Goal: Task Accomplishment & Management: Use online tool/utility

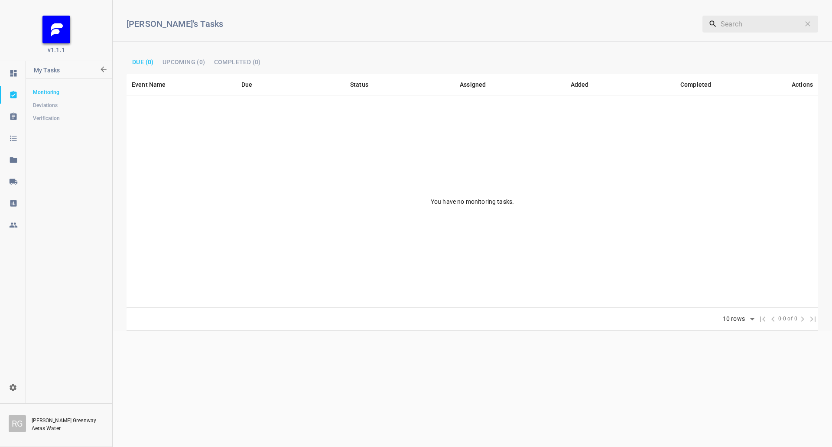
click at [20, 174] on link at bounding box center [13, 181] width 26 height 17
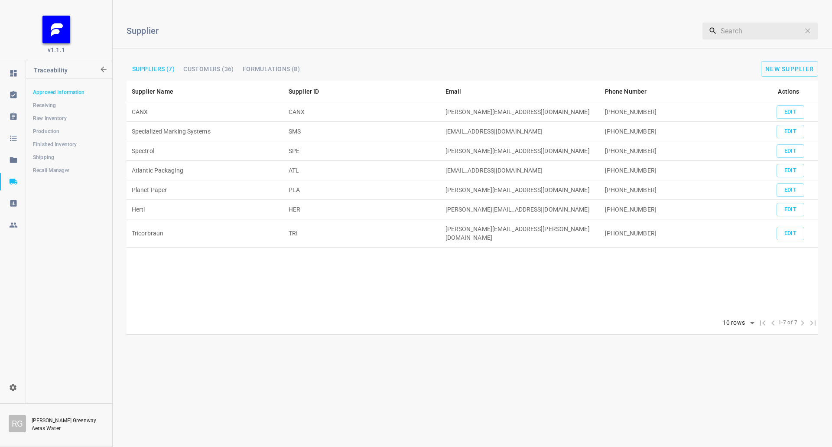
click at [77, 105] on span "Receiving" at bounding box center [69, 105] width 72 height 9
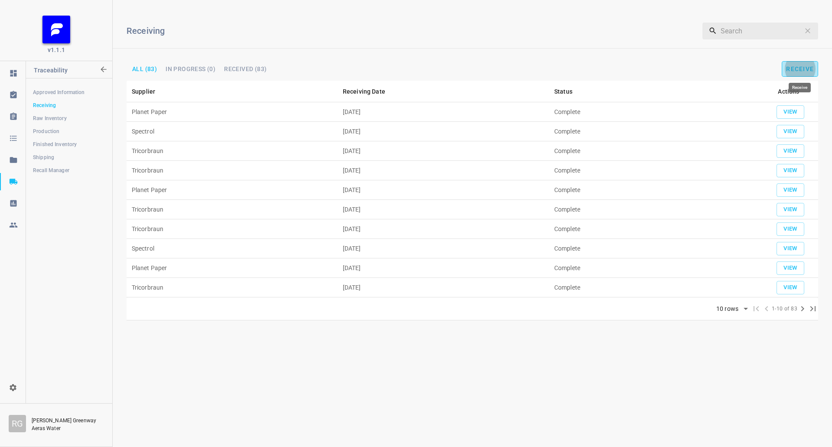
click at [795, 65] on span "Receive" at bounding box center [800, 68] width 28 height 7
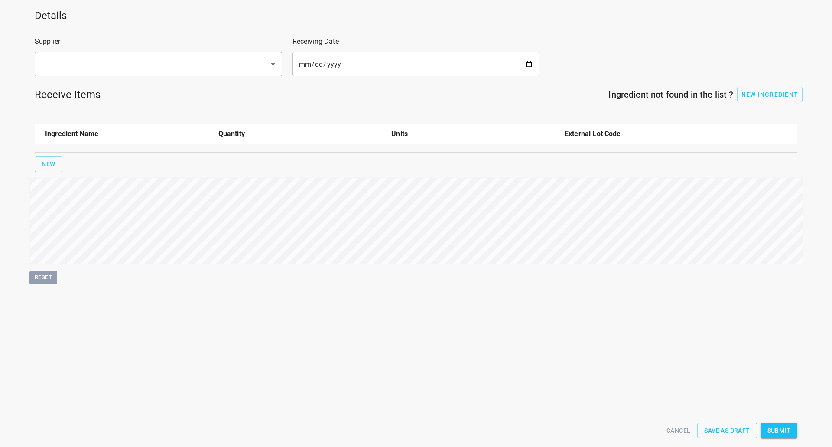
click at [113, 68] on input "text" at bounding box center [146, 64] width 215 height 16
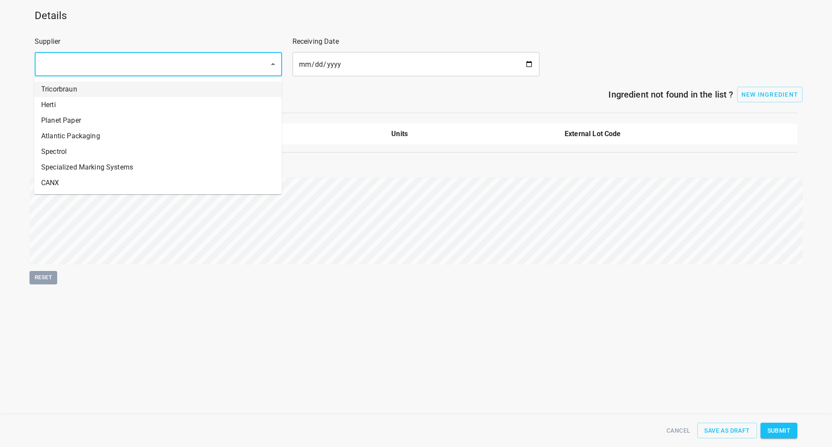
click at [102, 88] on li "Tricorbraun" at bounding box center [157, 89] width 247 height 16
type input "Tricorbraun"
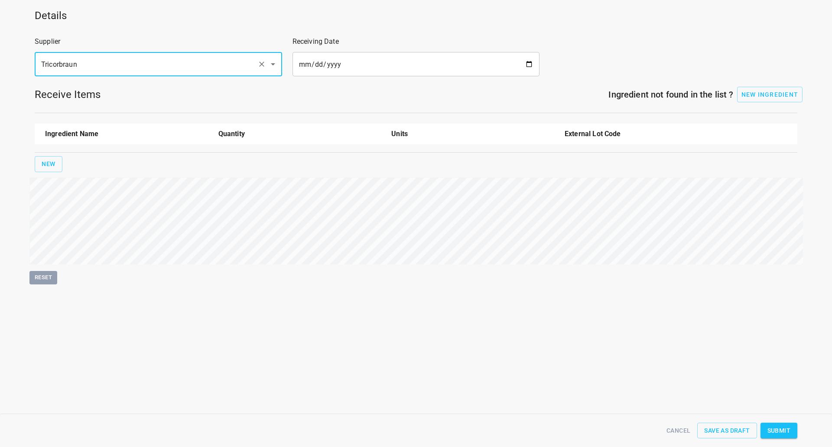
drag, startPoint x: 520, startPoint y: 73, endPoint x: 526, endPoint y: 69, distance: 7.2
click at [520, 73] on input "date" at bounding box center [415, 64] width 247 height 24
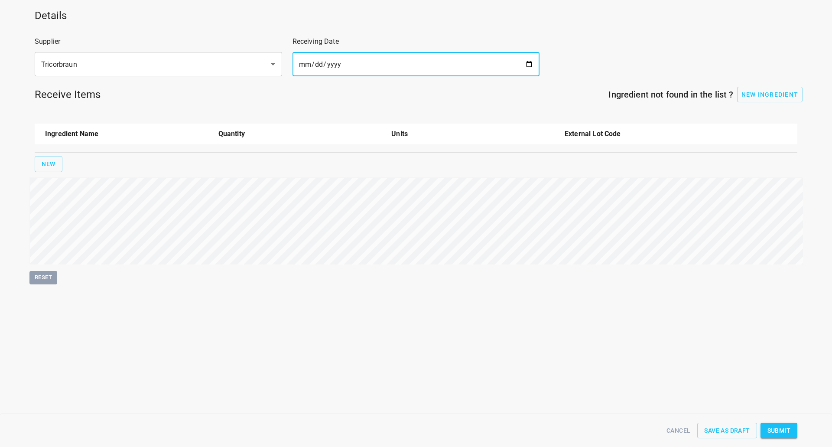
click at [528, 63] on input "date" at bounding box center [415, 64] width 247 height 24
type input "[DATE]"
click at [52, 172] on button "New" at bounding box center [49, 164] width 28 height 16
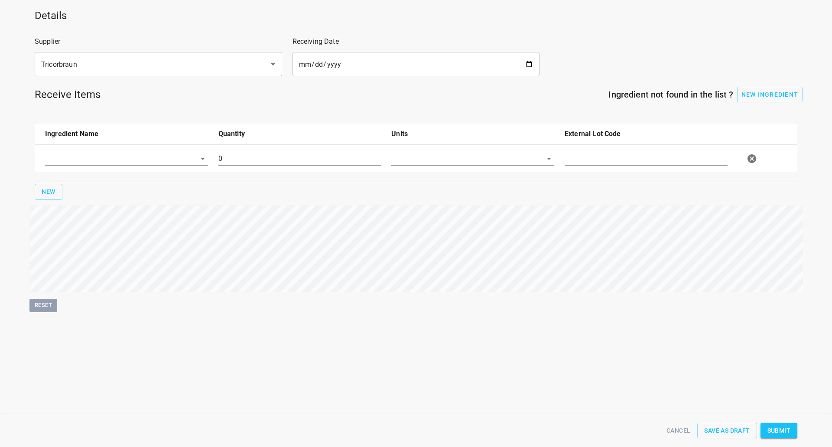
click at [53, 166] on div at bounding box center [126, 161] width 173 height 31
click at [75, 162] on input "text" at bounding box center [114, 158] width 139 height 13
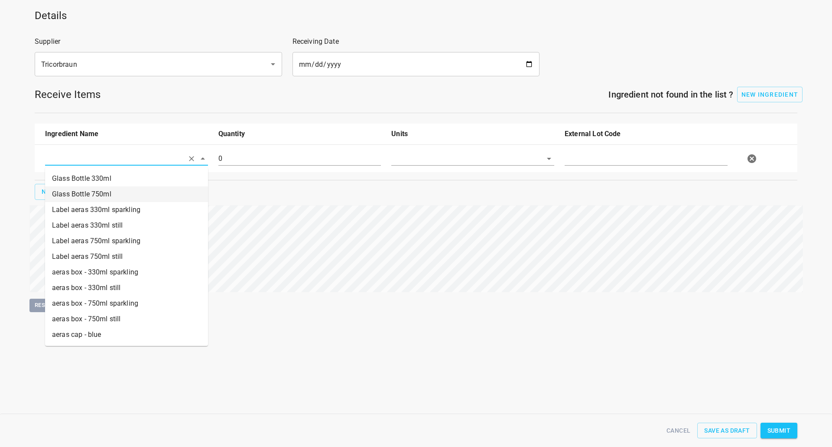
click at [89, 195] on li "Glass Bottle 750ml" at bounding box center [126, 194] width 163 height 16
type input "Glass Bottle 750ml"
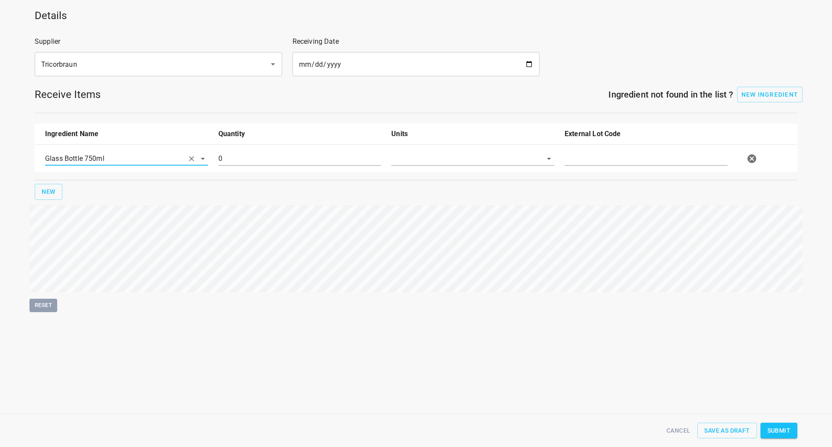
click at [251, 159] on input "0" at bounding box center [299, 159] width 163 height 14
drag, startPoint x: 251, startPoint y: 159, endPoint x: 239, endPoint y: 158, distance: 12.2
click at [251, 160] on input "0" at bounding box center [299, 159] width 163 height 14
type input "58716"
click at [493, 155] on input "text" at bounding box center [460, 158] width 139 height 13
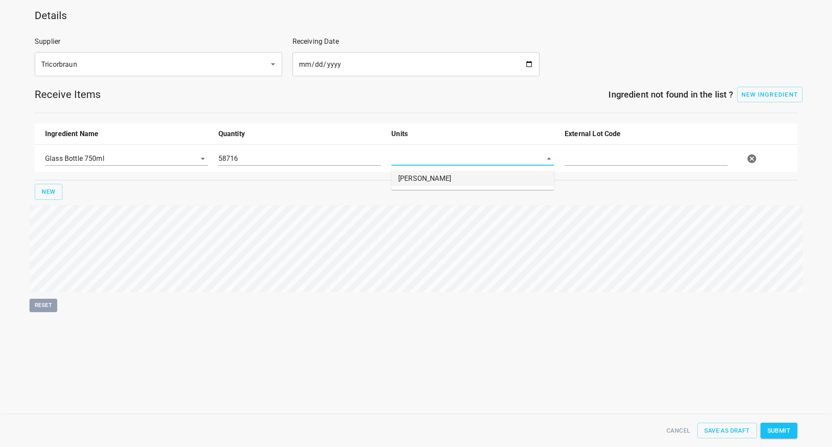
drag, startPoint x: 493, startPoint y: 180, endPoint x: 567, endPoint y: 167, distance: 75.6
click at [493, 181] on li "[PERSON_NAME]" at bounding box center [472, 179] width 163 height 16
type input "[PERSON_NAME]"
click at [588, 159] on input "text" at bounding box center [645, 159] width 163 height 14
type input "250410-PC40064209/250501-PC40064203"
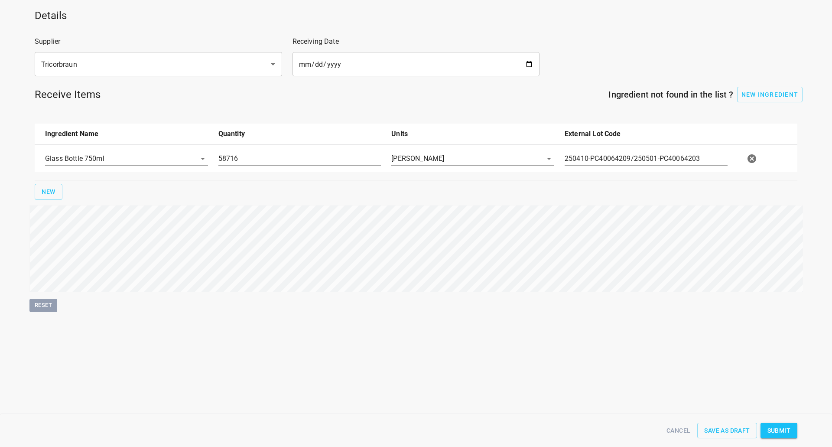
click at [823, 271] on div "Details Supplier Tricorbraun ​ Receiving Date [DATE] ​ Receive Items Ingredient…" at bounding box center [416, 157] width 842 height 308
click at [783, 430] on span "Submit" at bounding box center [778, 430] width 23 height 11
type input "58716.000000000000000"
